Goal: Navigation & Orientation: Find specific page/section

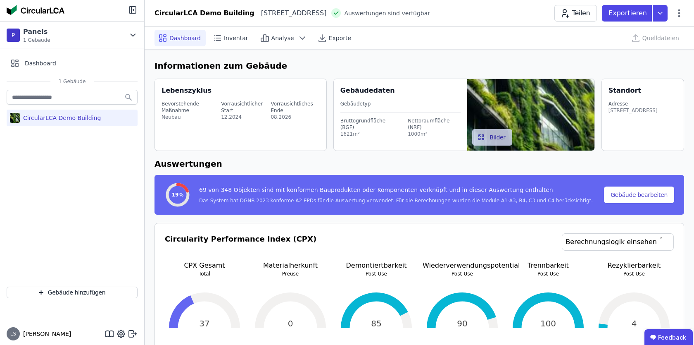
select select "*"
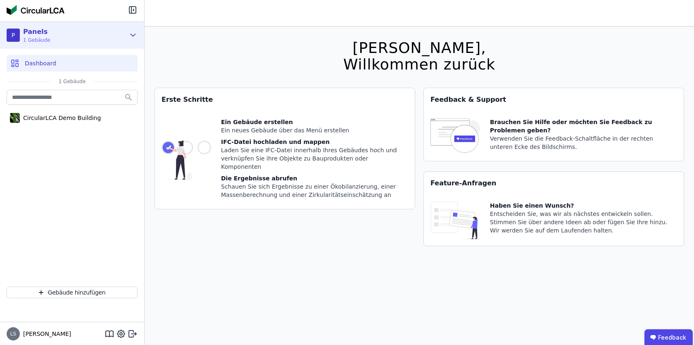
click at [139, 33] on div "P Panels 1 Gebäude" at bounding box center [72, 35] width 144 height 26
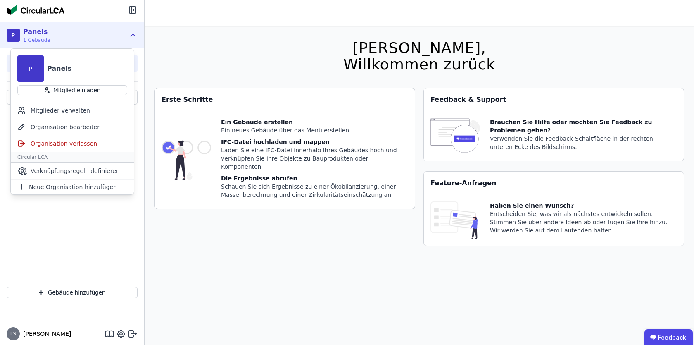
click at [105, 262] on div "CircularLCA Demo Building" at bounding box center [72, 184] width 144 height 192
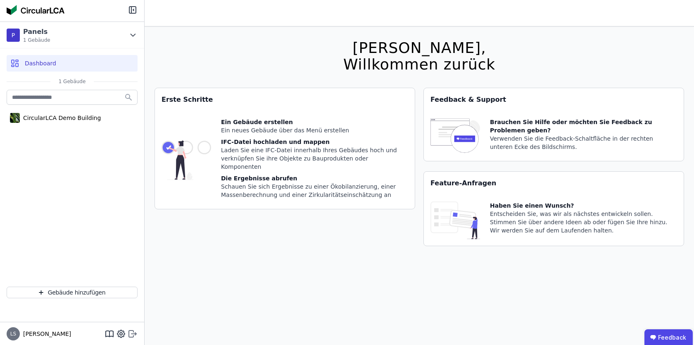
click at [130, 333] on icon at bounding box center [133, 334] width 10 height 10
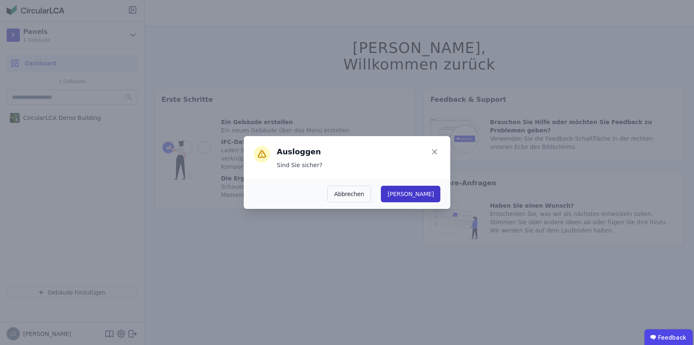
click at [433, 202] on button "Ja" at bounding box center [411, 194] width 60 height 17
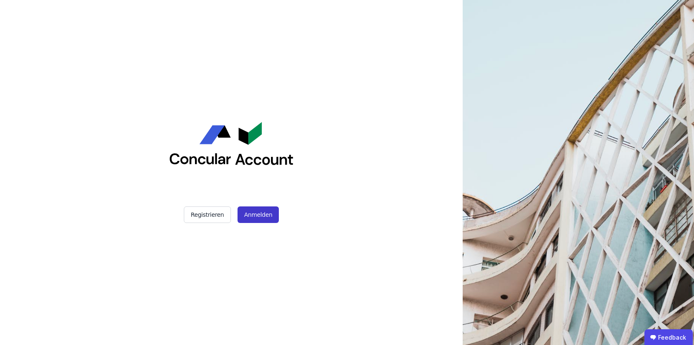
click at [252, 209] on button "Anmelden" at bounding box center [258, 214] width 41 height 17
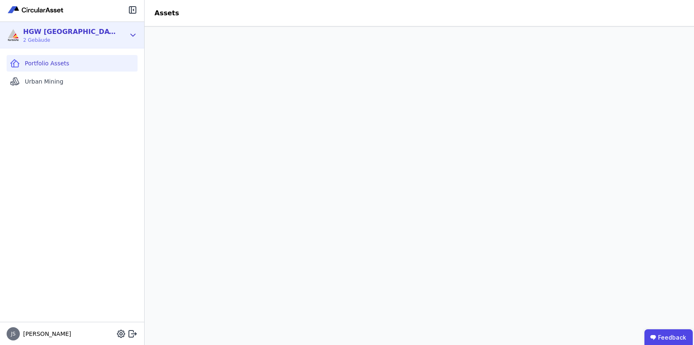
click at [134, 40] on div "HGW Karlsruhe 2 Gebäude" at bounding box center [72, 35] width 144 height 26
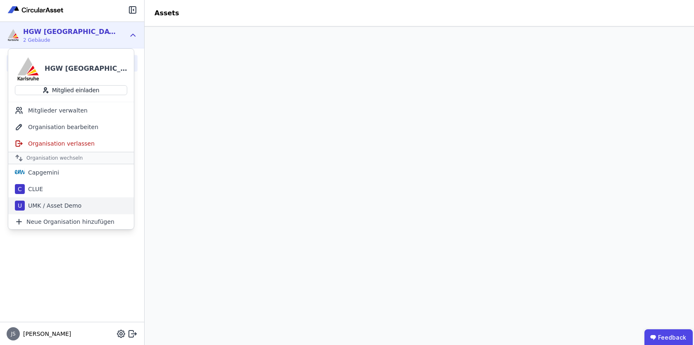
click at [67, 199] on div "U UMK / Asset Demo" at bounding box center [71, 205] width 126 height 17
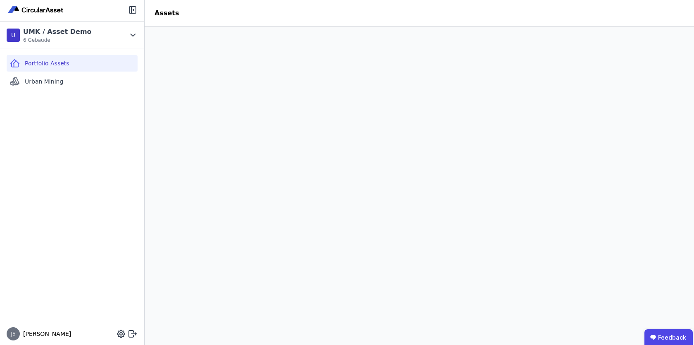
click at [325, 17] on header "Assets" at bounding box center [420, 13] width 550 height 26
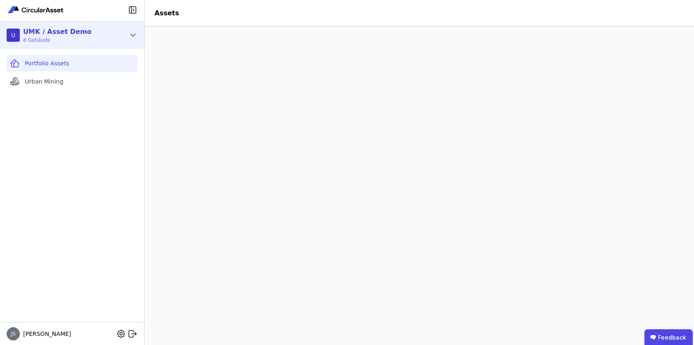
click at [131, 32] on icon at bounding box center [133, 35] width 9 height 10
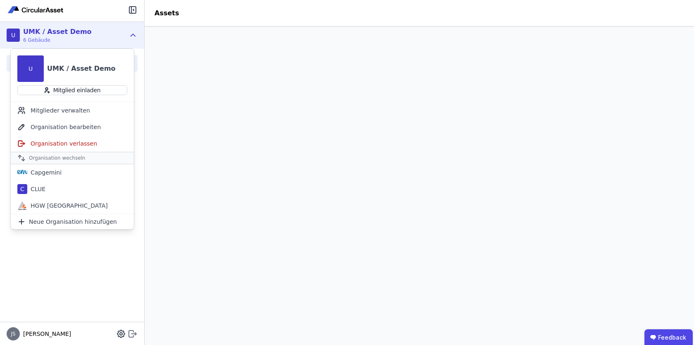
click at [135, 334] on icon at bounding box center [133, 334] width 10 height 10
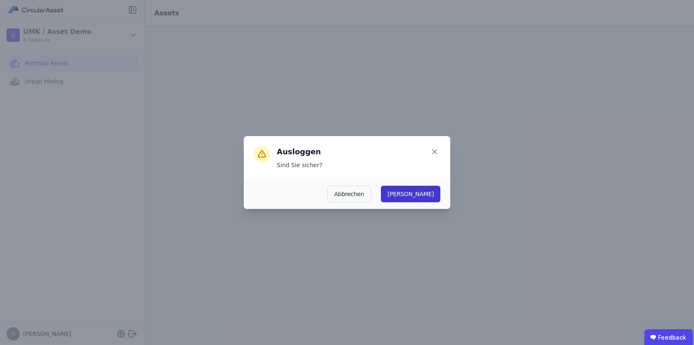
click at [431, 189] on button "Ja" at bounding box center [411, 194] width 60 height 17
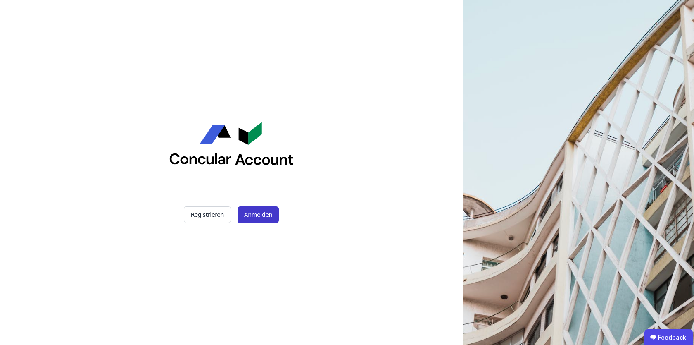
click at [267, 217] on button "Anmelden" at bounding box center [258, 214] width 41 height 17
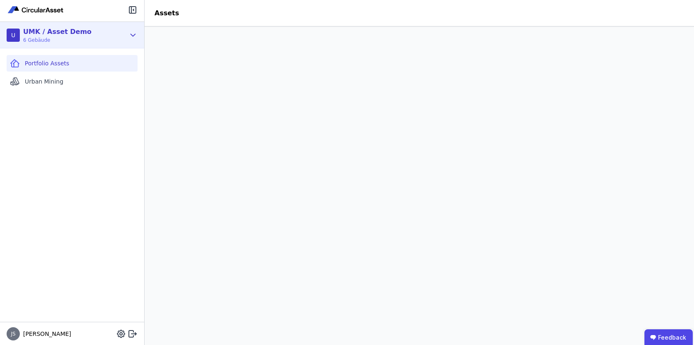
click at [130, 36] on icon at bounding box center [133, 35] width 9 height 10
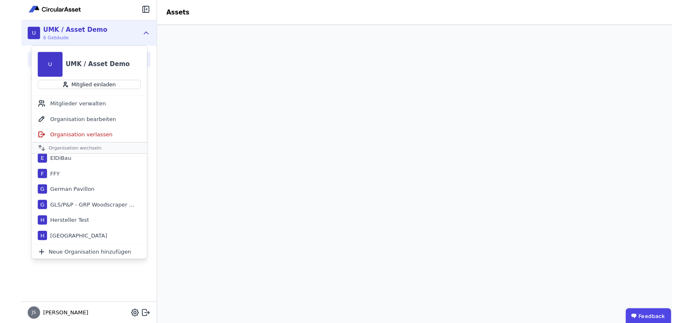
scroll to position [250, 0]
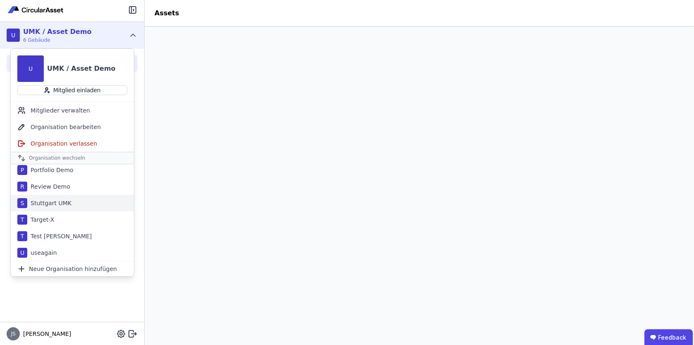
click at [88, 202] on div "S Stuttgart UMK" at bounding box center [72, 203] width 123 height 17
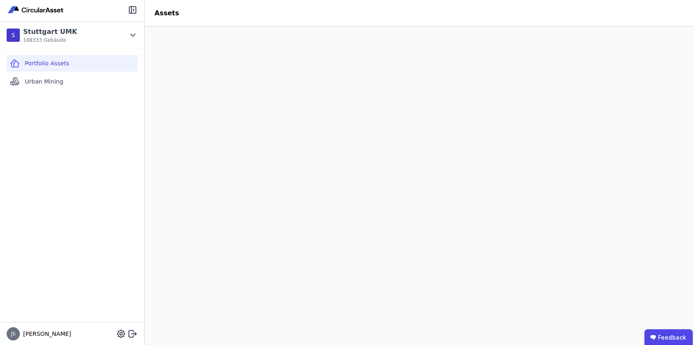
click at [111, 157] on div "Portfolio Assets Urban Mining" at bounding box center [72, 184] width 144 height 273
click at [102, 188] on div "Portfolio Assets Urban Mining" at bounding box center [72, 184] width 144 height 273
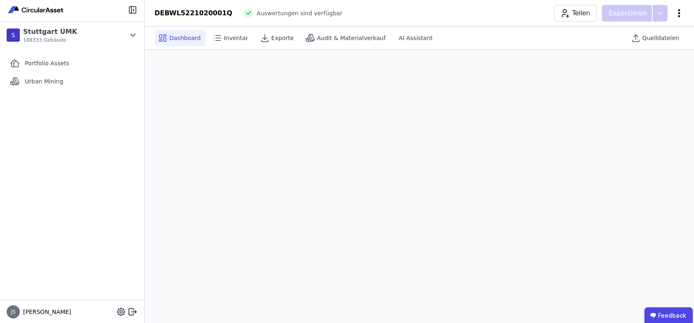
click at [680, 11] on icon at bounding box center [679, 13] width 10 height 10
click at [633, 34] on span "Gebäude bearbeiten" at bounding box center [641, 33] width 60 height 8
select select "**********"
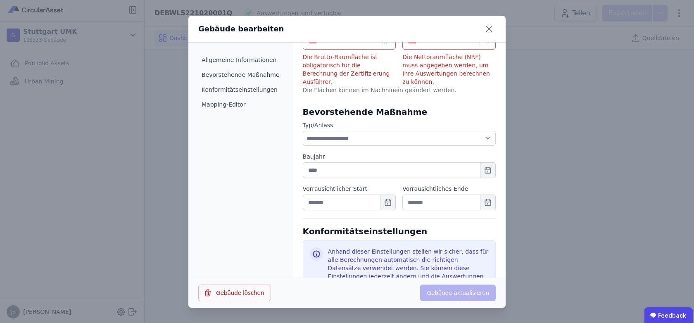
scroll to position [312, 0]
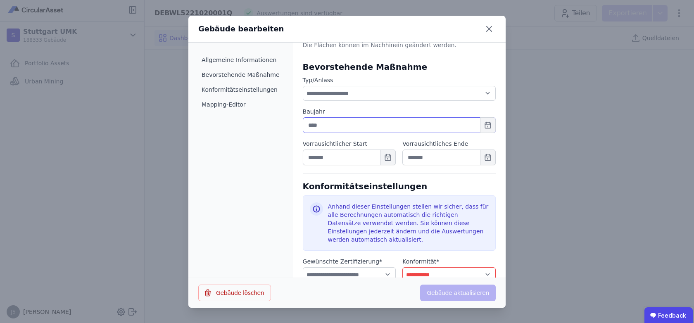
click at [373, 123] on input "text" at bounding box center [399, 125] width 193 height 16
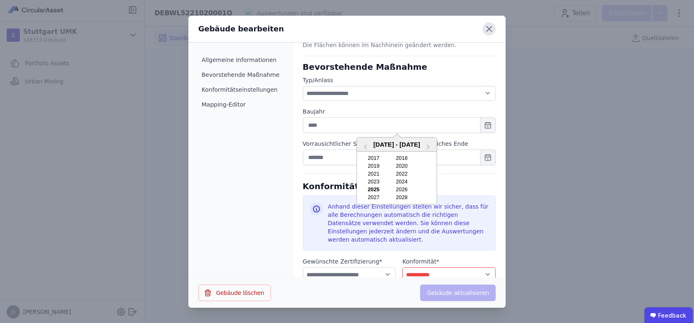
click at [488, 28] on icon at bounding box center [489, 28] width 5 height 5
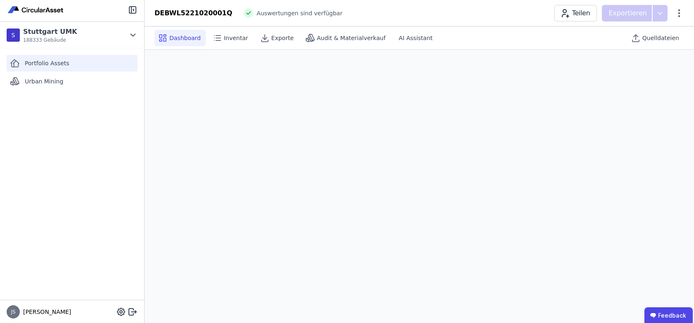
click at [57, 61] on span "Portfolio Assets" at bounding box center [47, 63] width 45 height 8
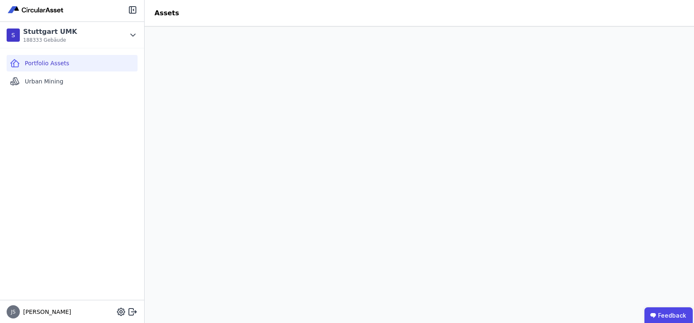
click at [426, 26] on header "Assets" at bounding box center [420, 13] width 550 height 26
click at [54, 77] on div "Urban Mining" at bounding box center [72, 81] width 131 height 17
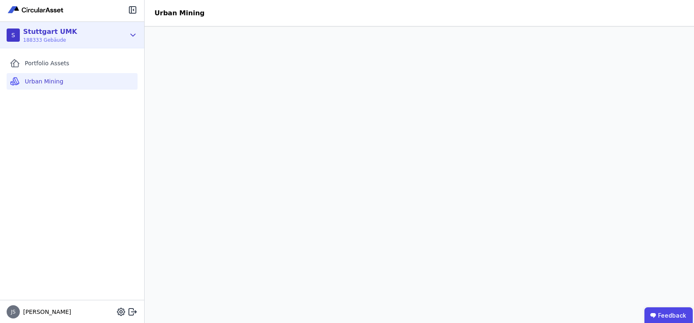
click at [134, 34] on icon at bounding box center [133, 35] width 5 height 2
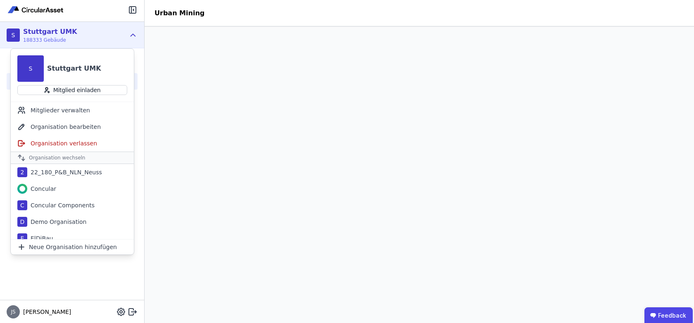
scroll to position [272, 0]
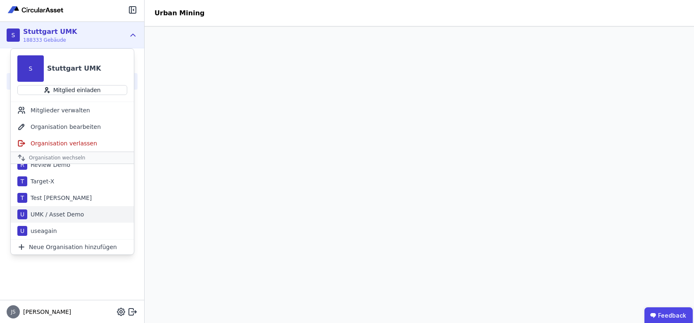
click at [64, 214] on div "UMK / Asset Demo" at bounding box center [55, 214] width 57 height 8
click at [64, 206] on div "T Test Julius" at bounding box center [72, 198] width 123 height 17
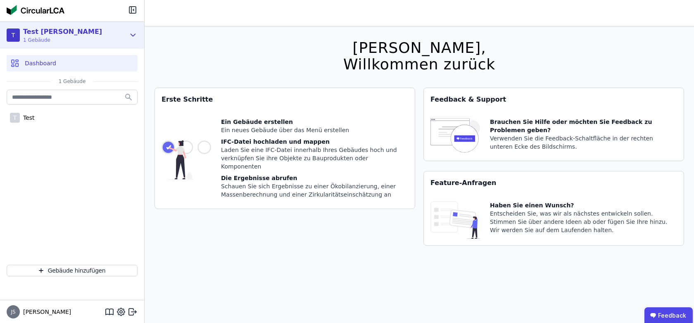
click at [128, 36] on div "T Test Julius 1 Gebäude" at bounding box center [72, 35] width 144 height 26
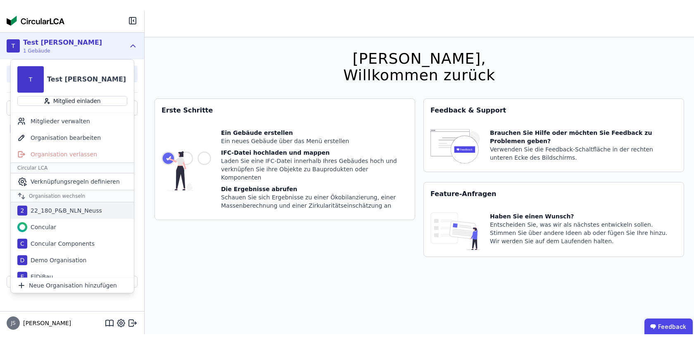
scroll to position [272, 0]
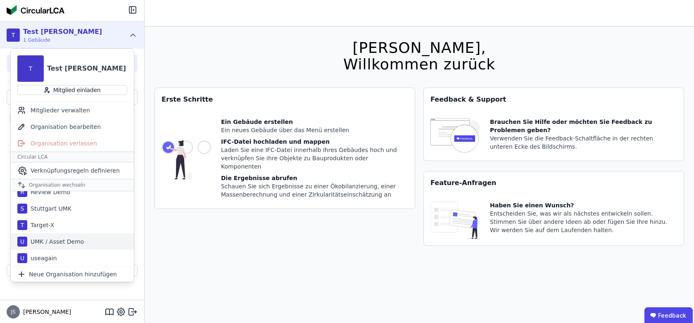
click at [55, 242] on div "UMK / Asset Demo" at bounding box center [55, 242] width 57 height 8
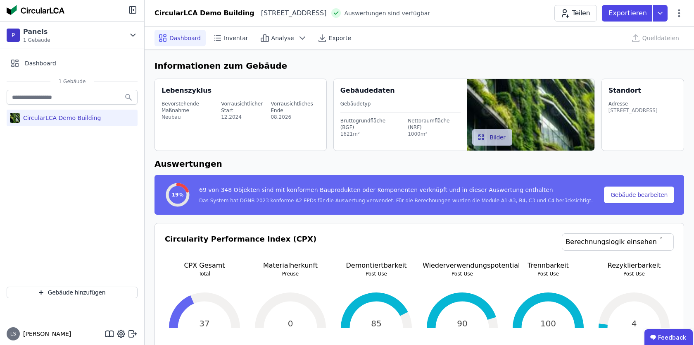
select select "*"
